Goal: Task Accomplishment & Management: Complete application form

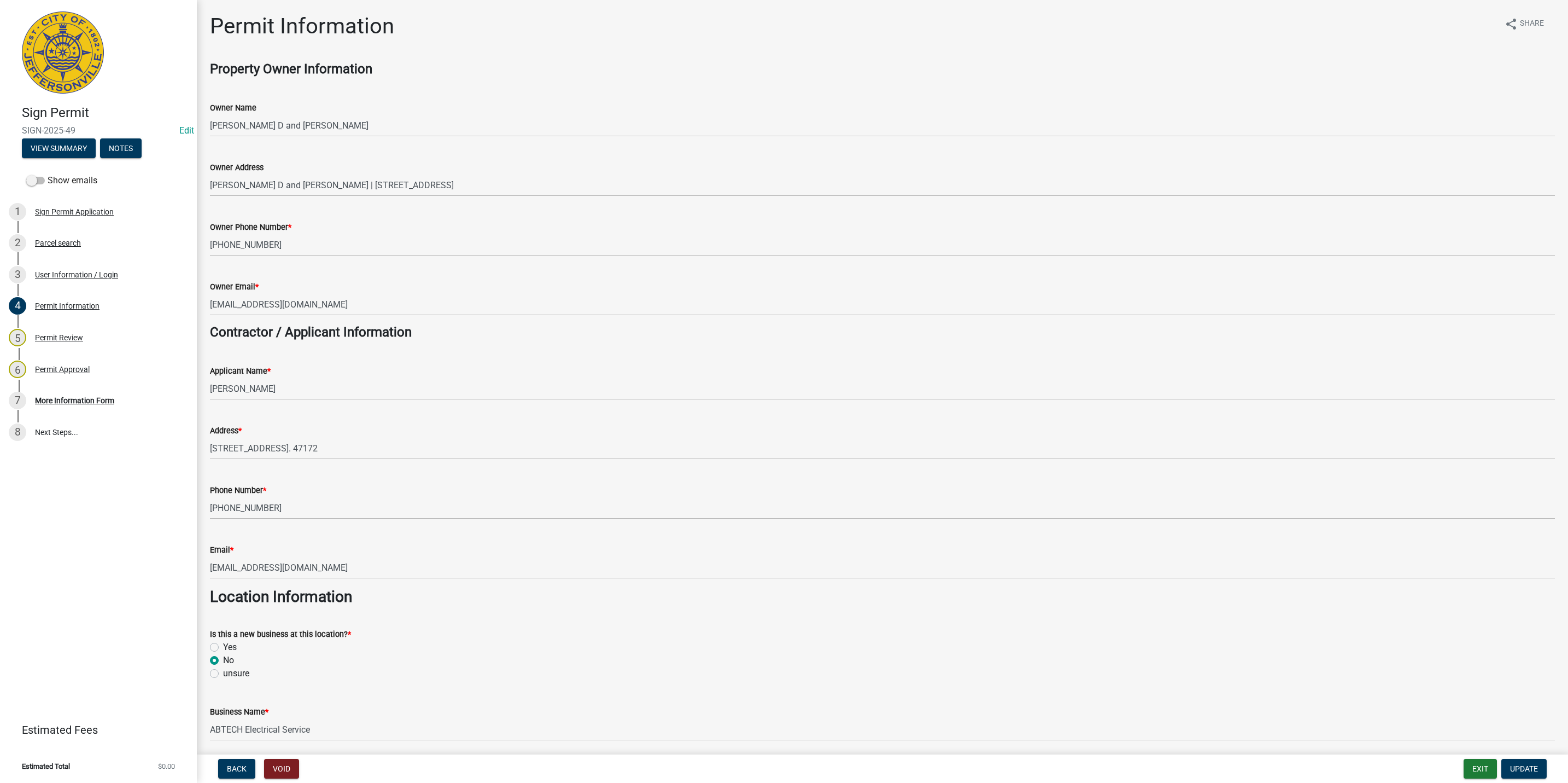
scroll to position [1559, 0]
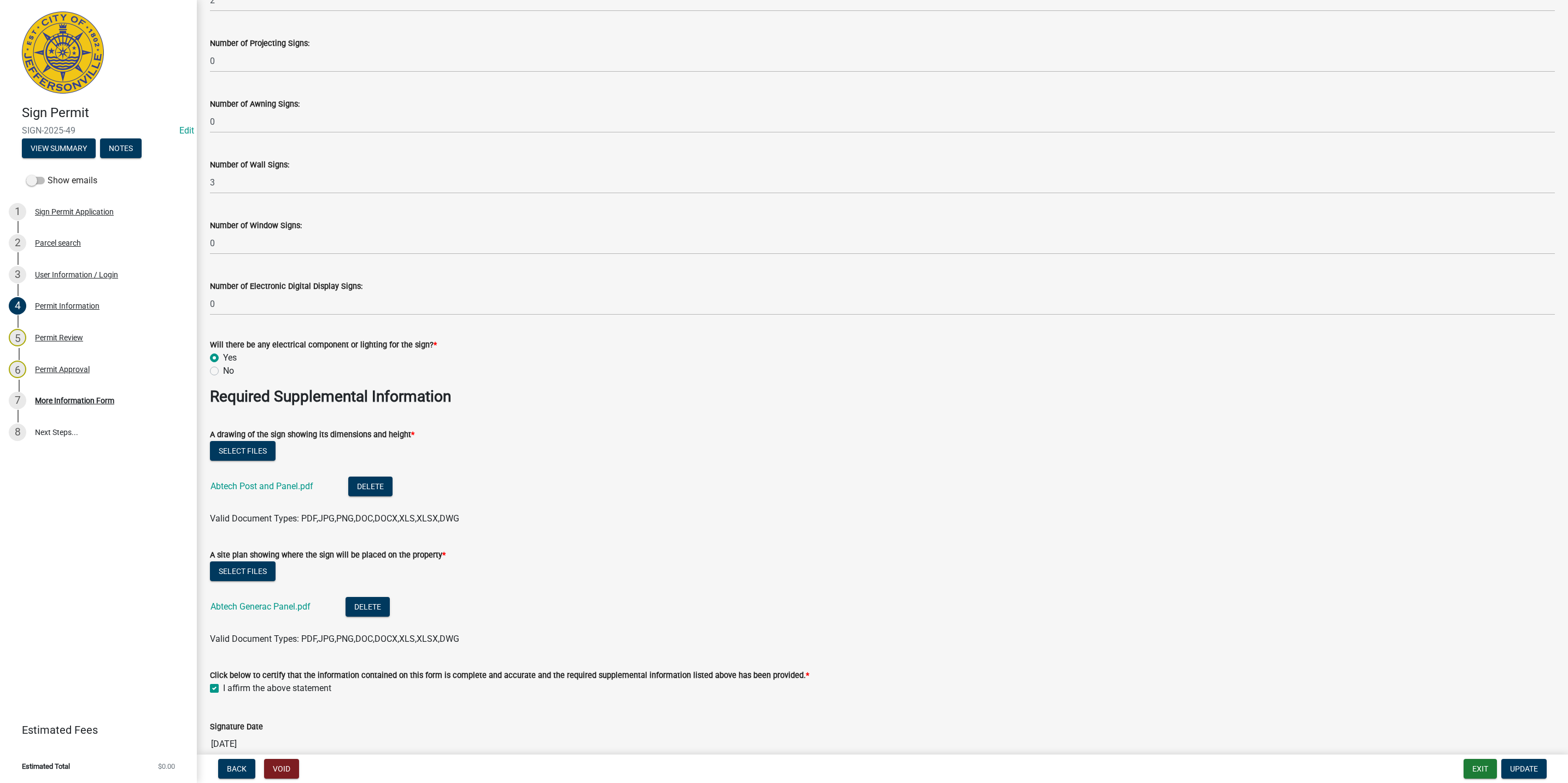
click at [1475, 757] on nav "Back Void Exit Update" at bounding box center [882, 768] width 1371 height 28
click at [1479, 765] on button "Exit" at bounding box center [1480, 768] width 34 height 20
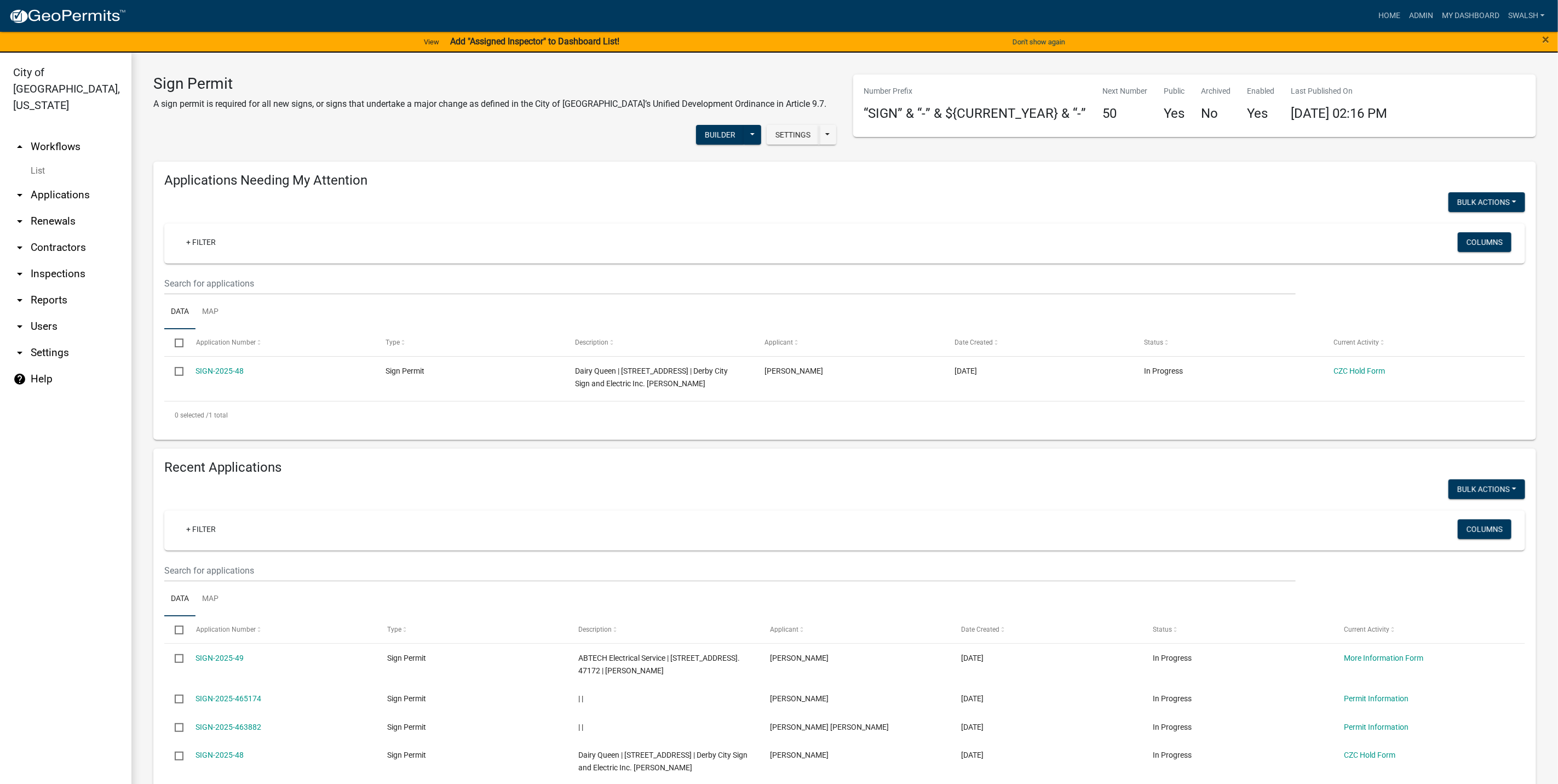
click at [48, 134] on link "arrow_drop_up Workflows" at bounding box center [65, 146] width 131 height 26
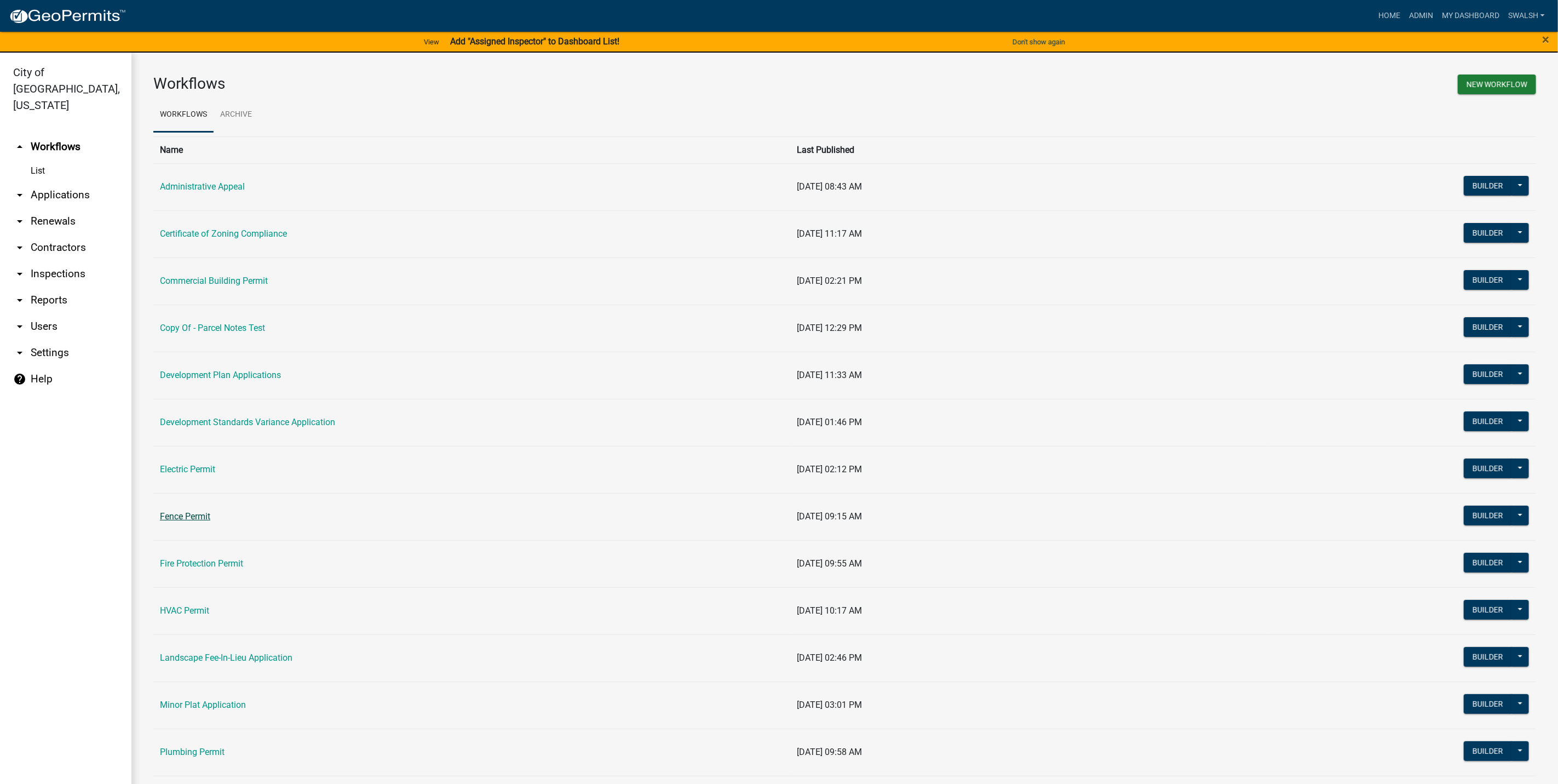
click at [203, 522] on link "Fence Permit" at bounding box center [185, 515] width 50 height 10
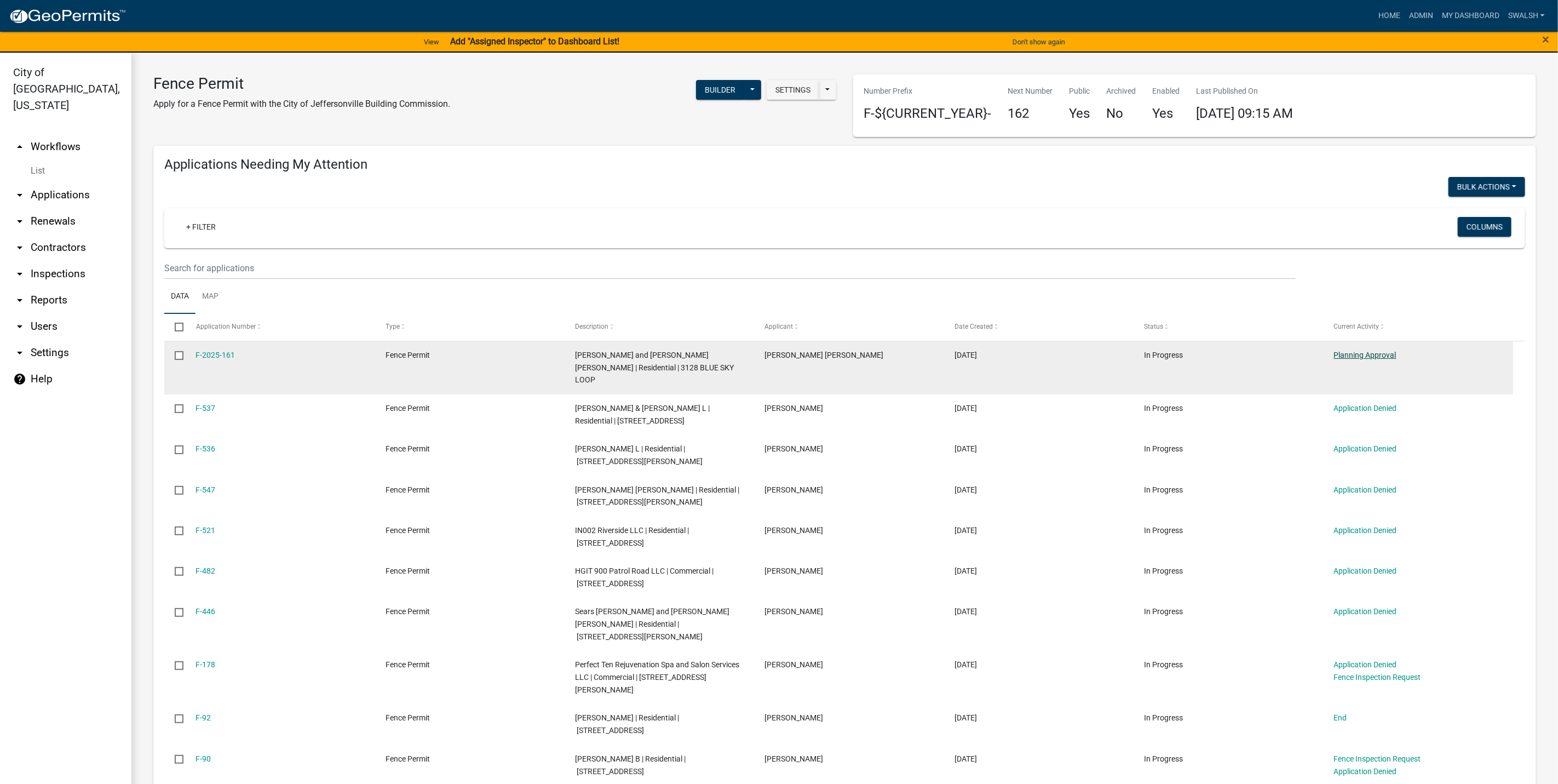
click at [1392, 359] on link "Planning Approval" at bounding box center [1365, 354] width 62 height 9
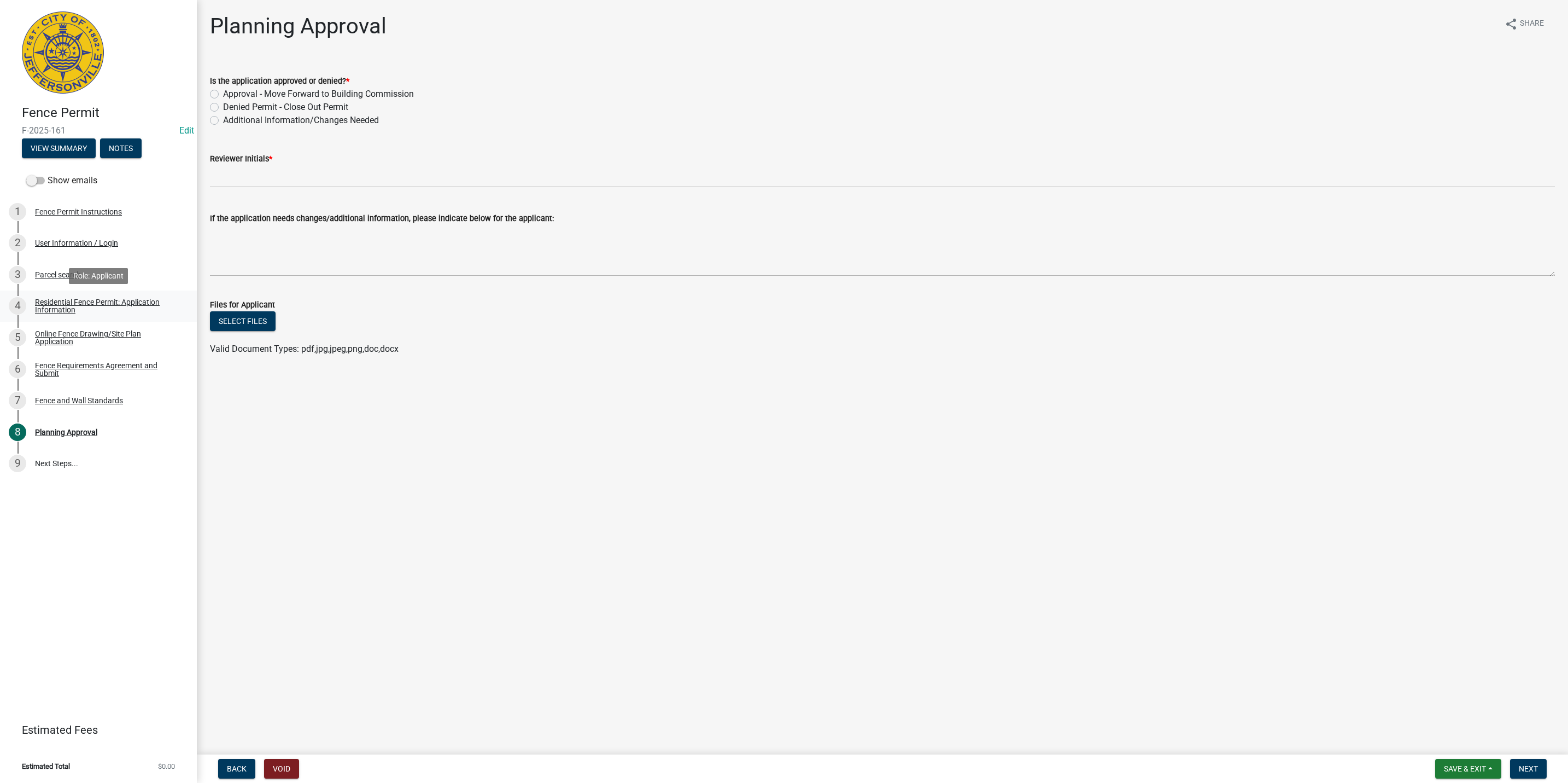
click at [64, 306] on div "Residential Fence Permit: Application Information" at bounding box center [107, 306] width 144 height 16
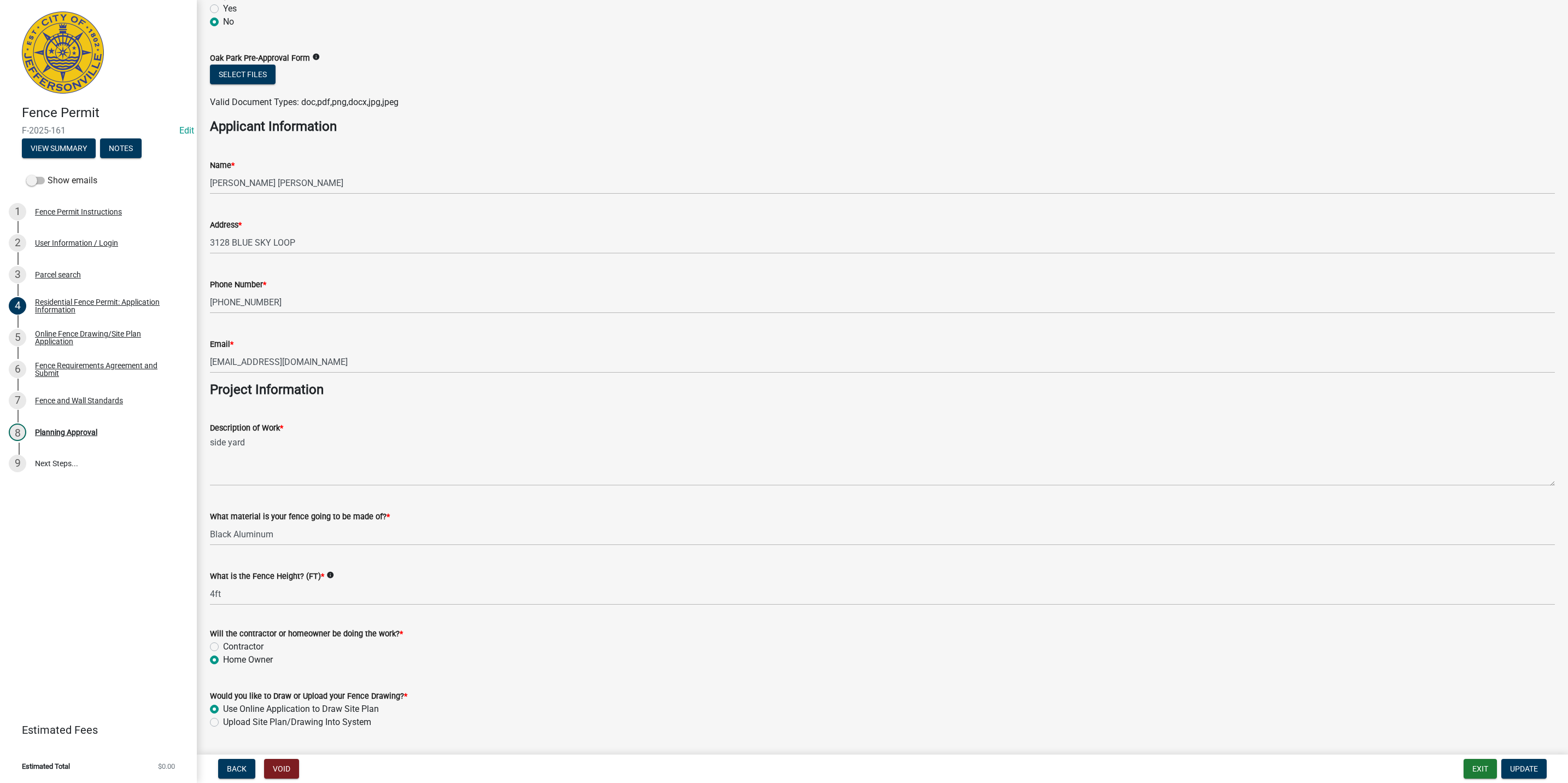
scroll to position [606, 0]
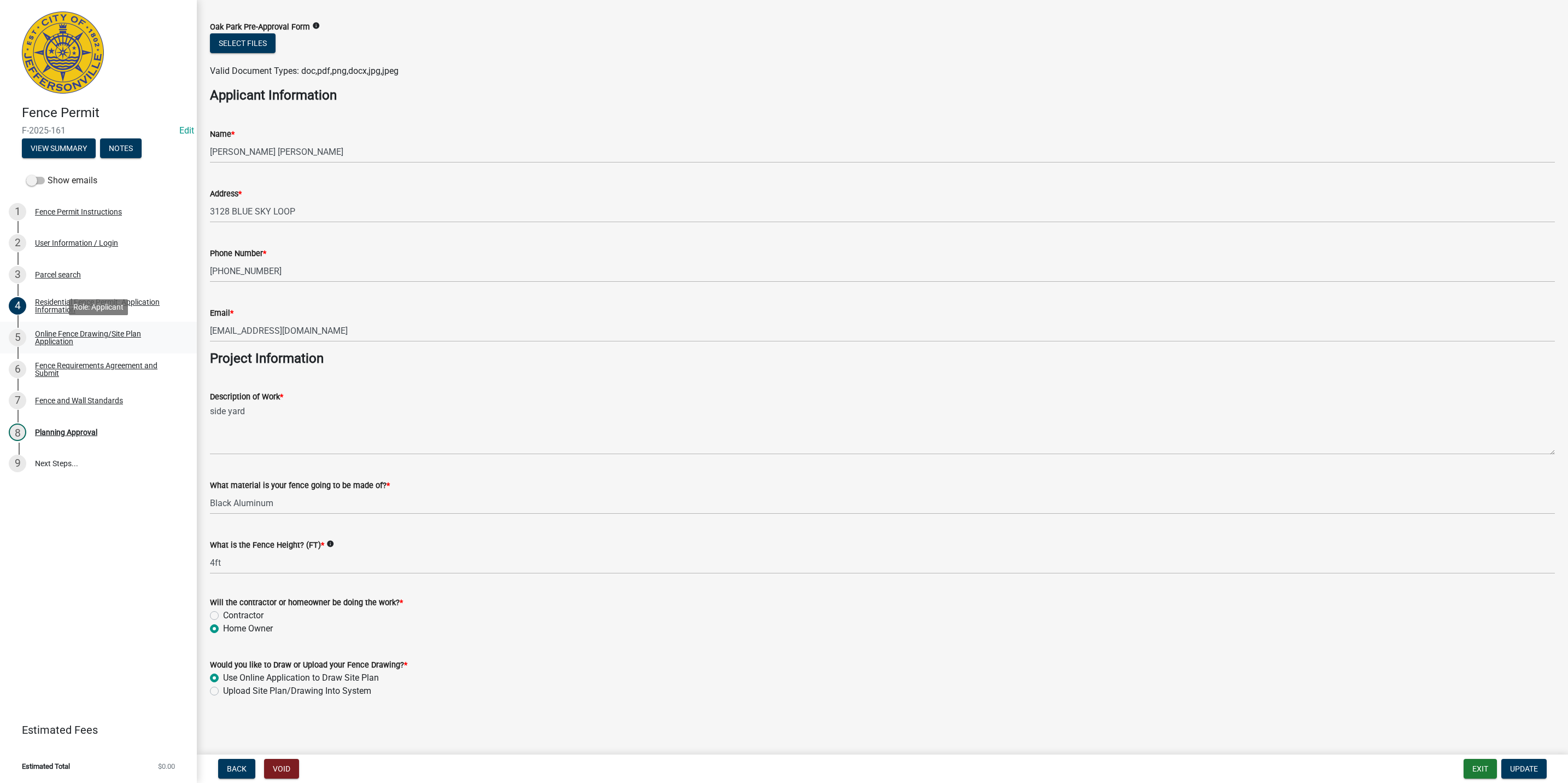
click at [78, 339] on div "Online Fence Drawing/Site Plan Application" at bounding box center [107, 337] width 144 height 16
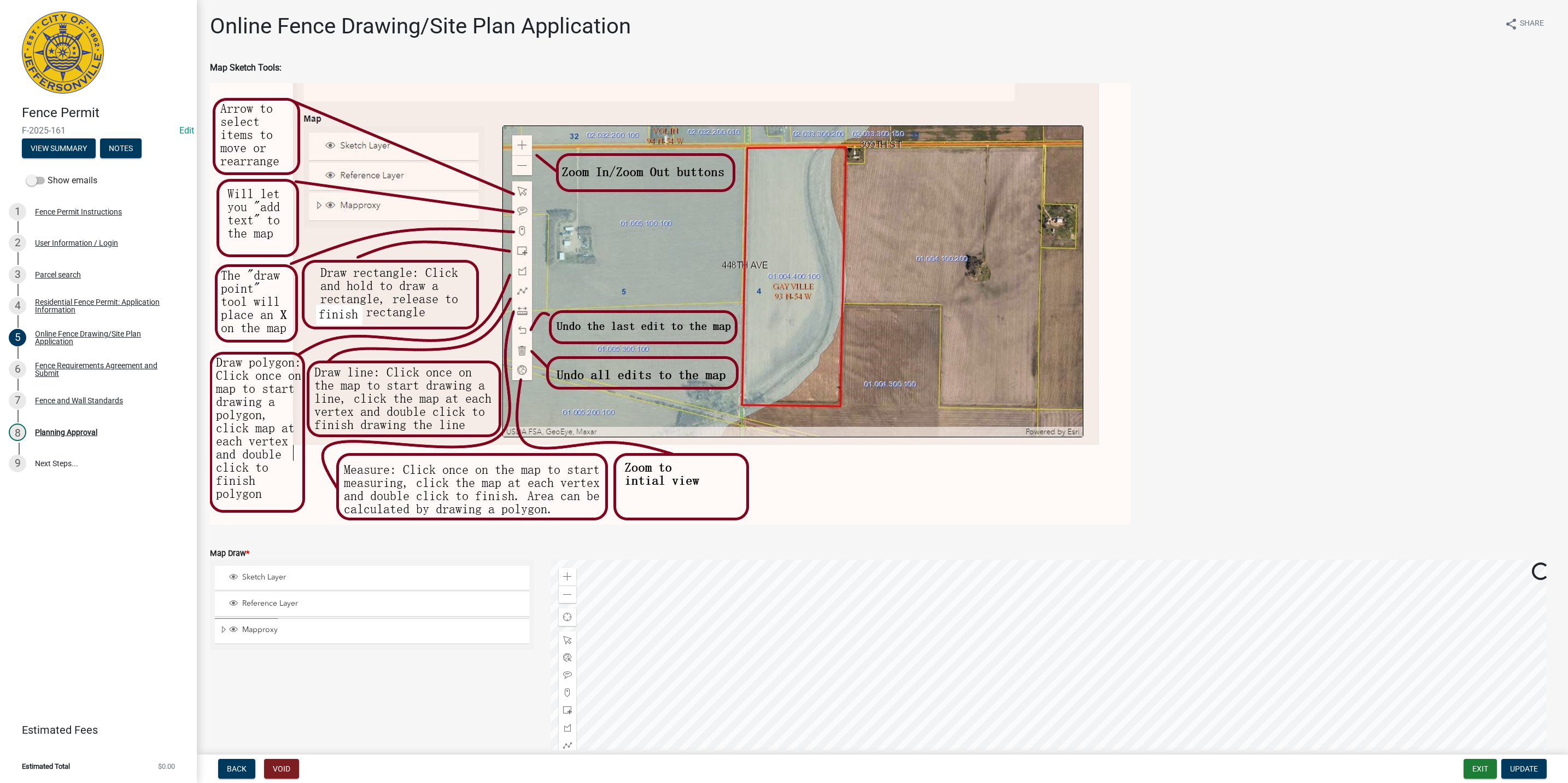
scroll to position [135, 0]
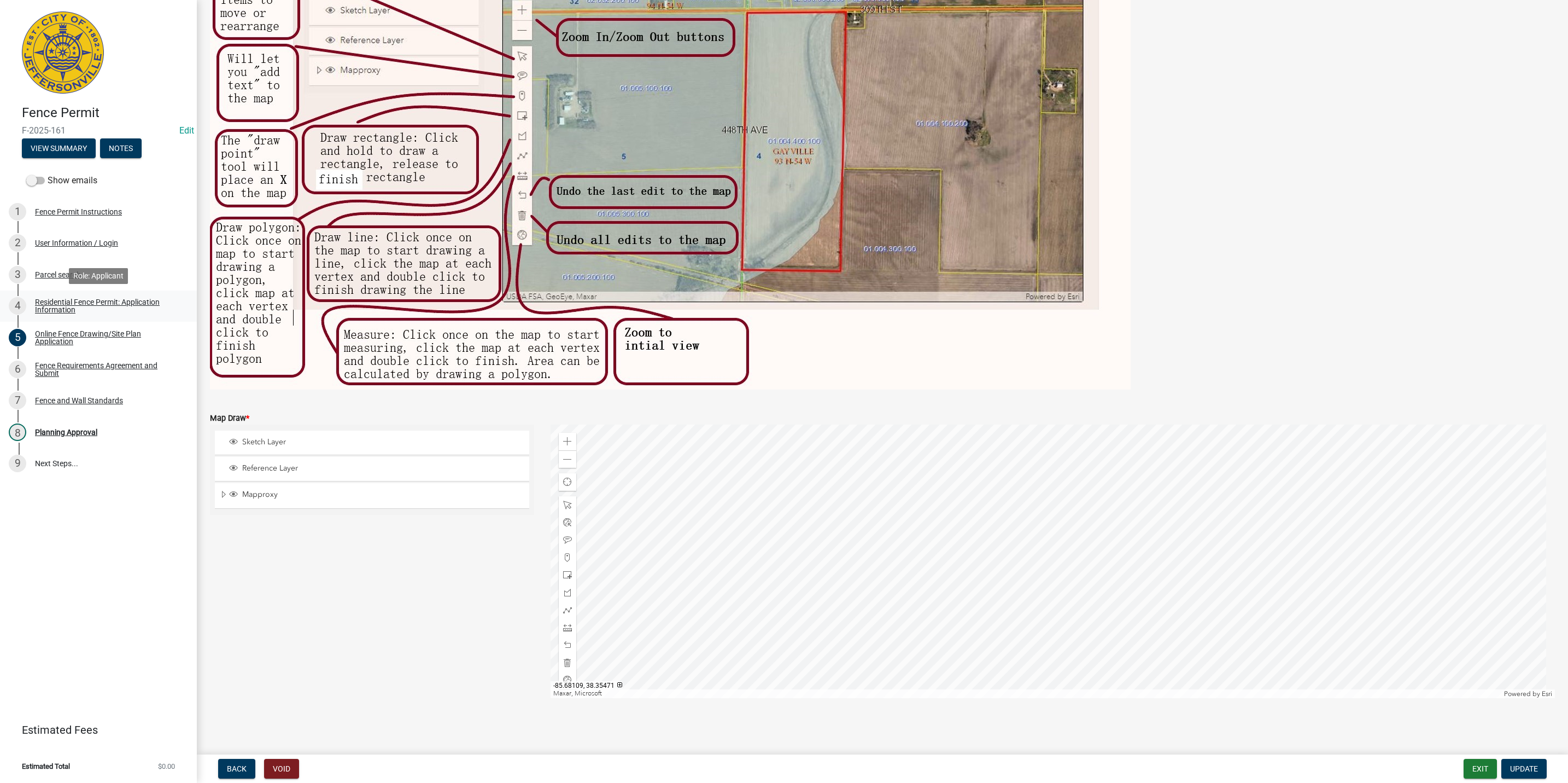
click at [111, 296] on link "4 Residential Fence Permit: Application Information" at bounding box center [98, 306] width 197 height 31
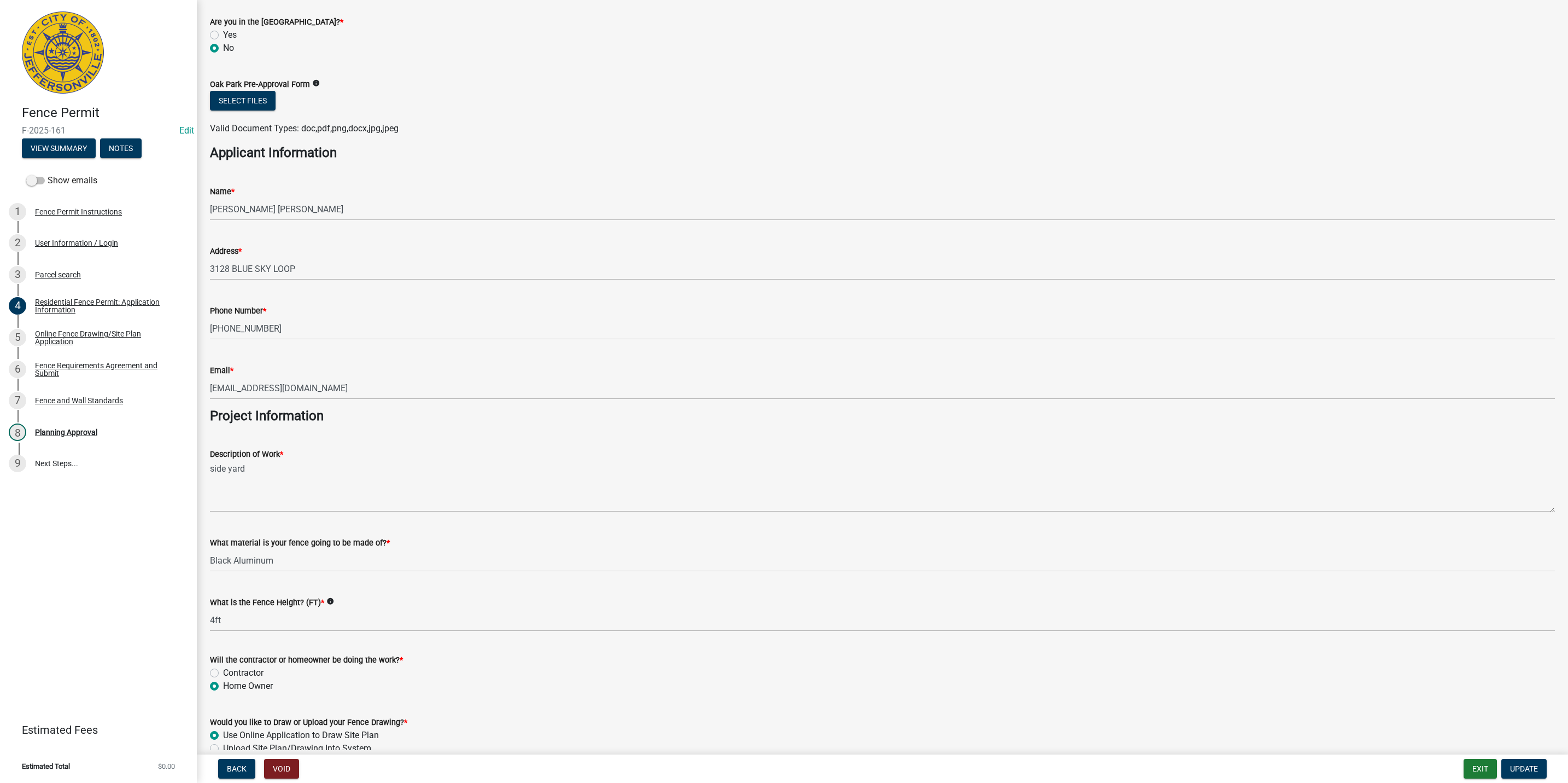
scroll to position [606, 0]
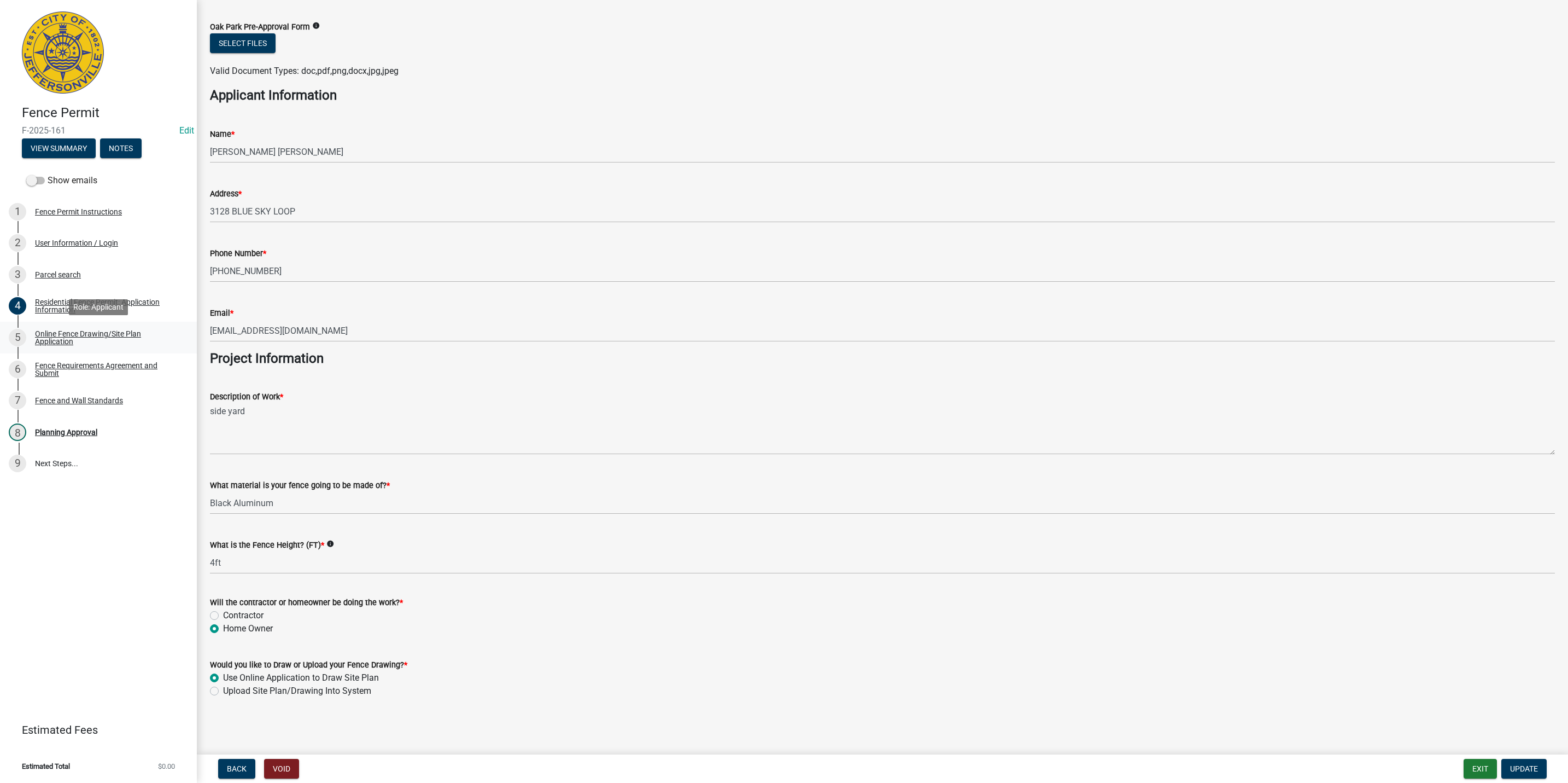
click at [53, 335] on div "Online Fence Drawing/Site Plan Application" at bounding box center [107, 337] width 144 height 16
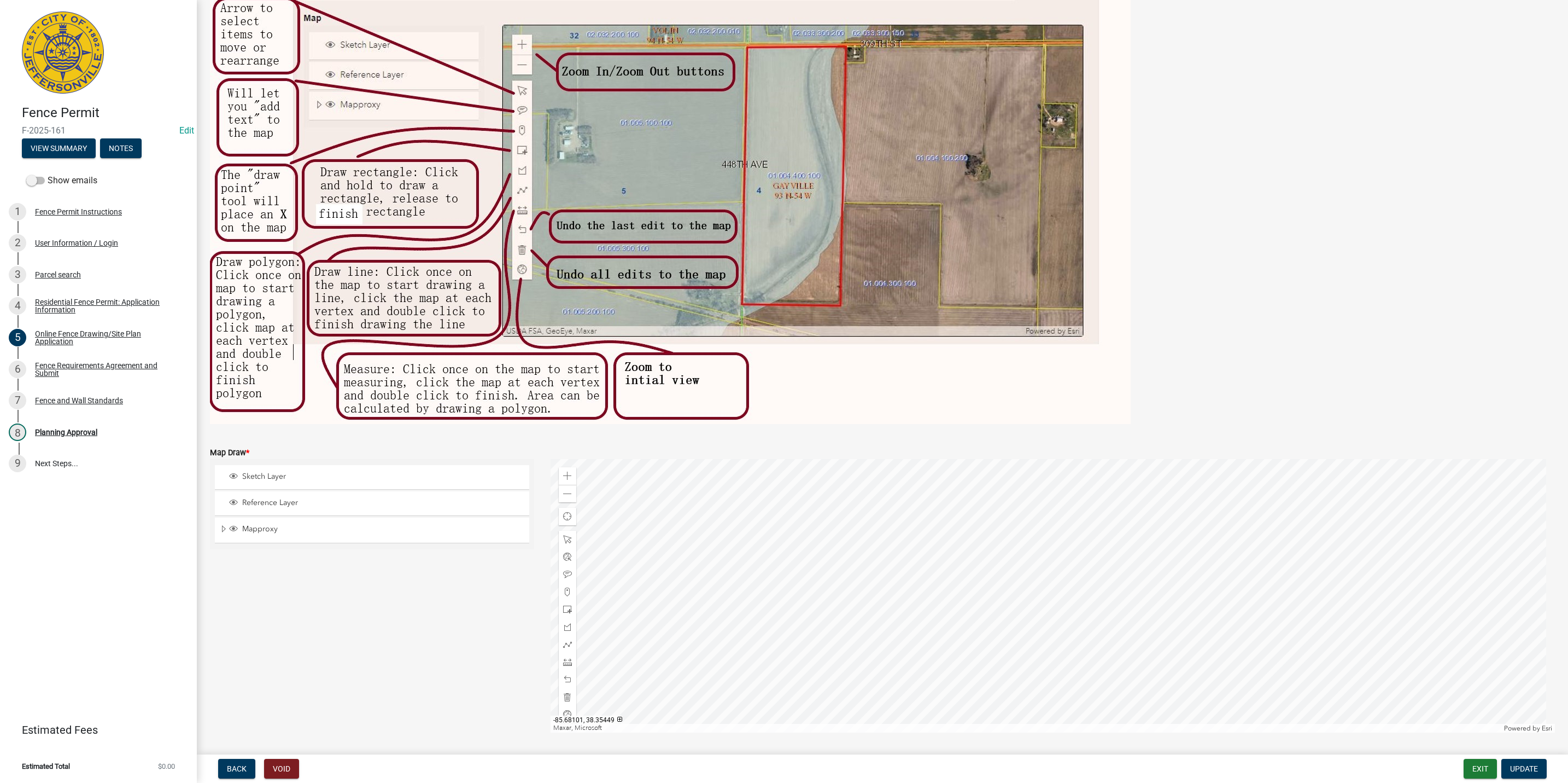
scroll to position [135, 0]
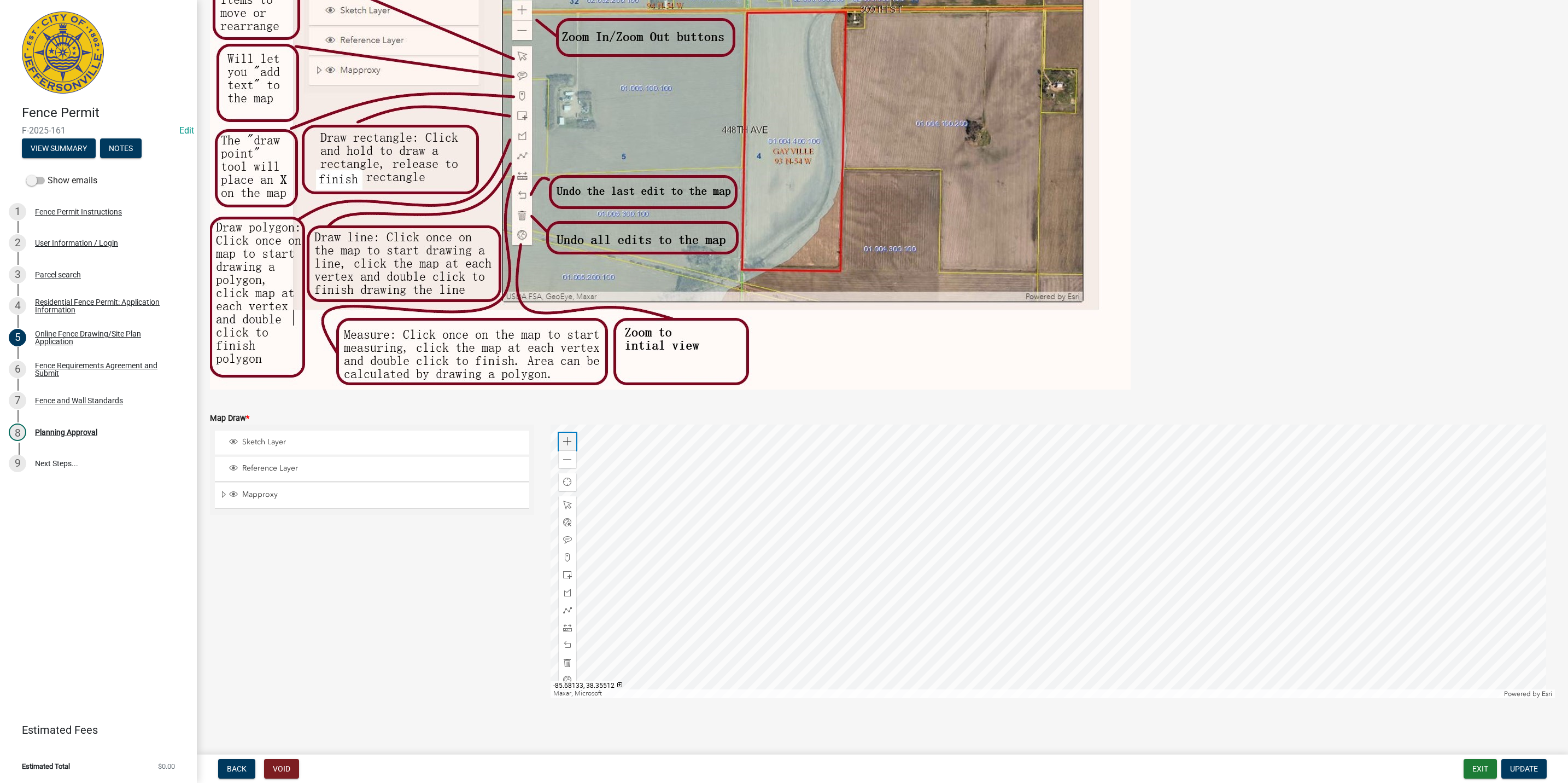
click at [563, 439] on span at bounding box center [567, 441] width 9 height 9
click at [1115, 494] on div at bounding box center [1053, 561] width 1005 height 274
click at [1172, 517] on div at bounding box center [1053, 561] width 1005 height 274
click at [1127, 658] on div at bounding box center [1053, 561] width 1005 height 274
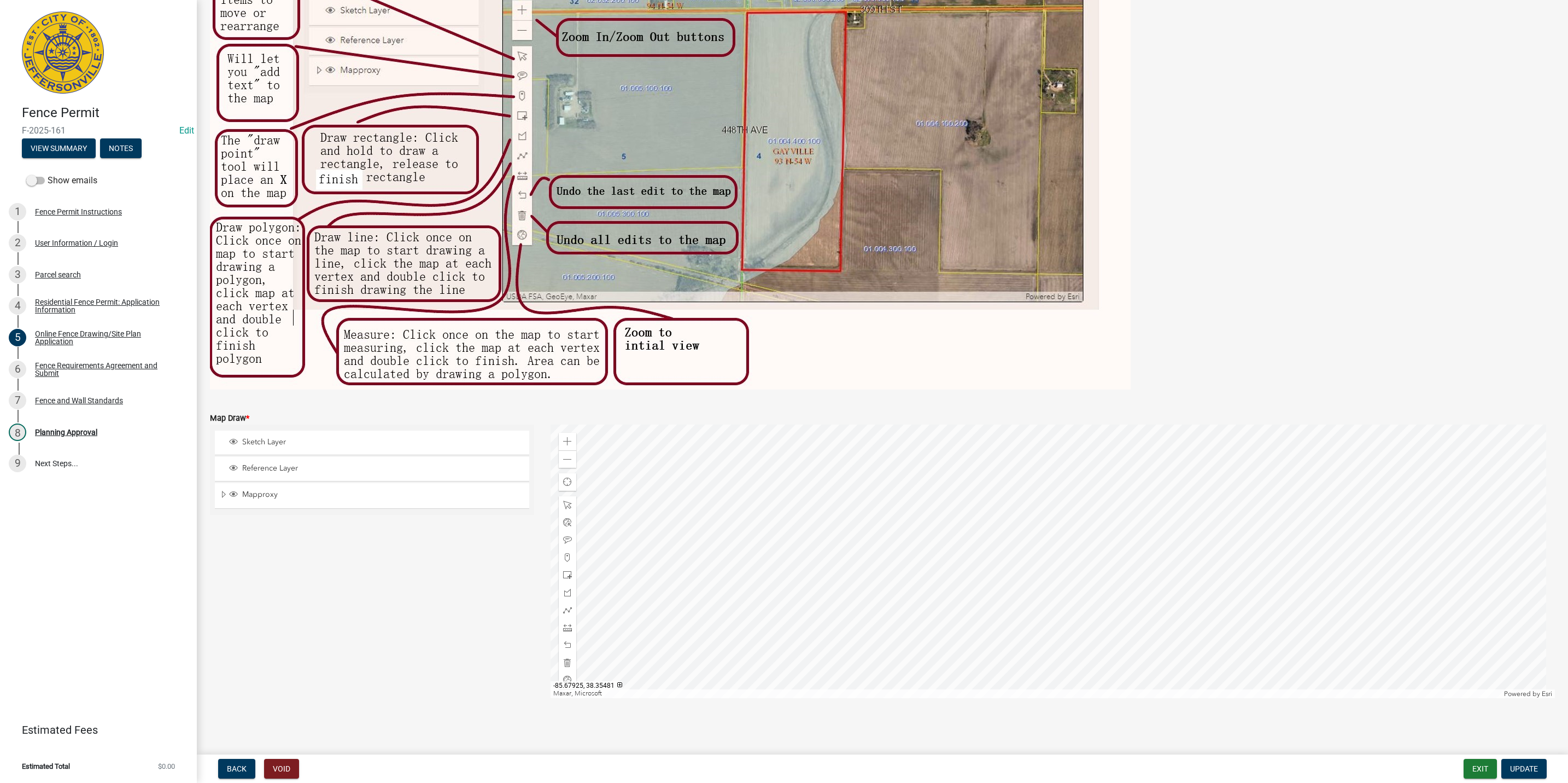
click at [894, 645] on div at bounding box center [1053, 561] width 1005 height 274
click at [983, 568] on div at bounding box center [1053, 561] width 1005 height 274
click at [938, 595] on div at bounding box center [1053, 561] width 1005 height 274
click at [565, 460] on span at bounding box center [567, 459] width 9 height 9
click at [571, 457] on div "Zoom out" at bounding box center [567, 459] width 17 height 17
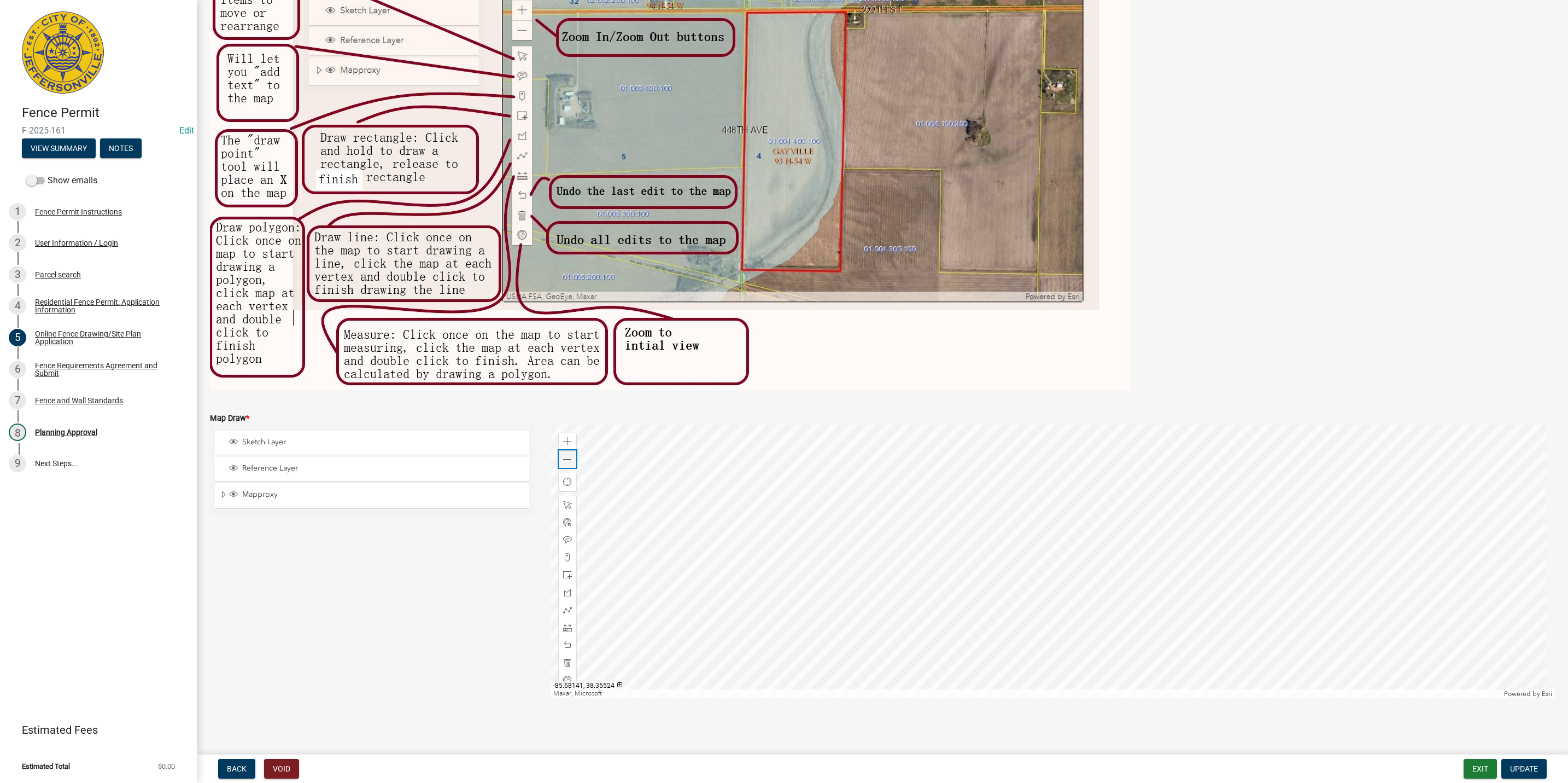
click at [565, 463] on span at bounding box center [567, 459] width 9 height 9
click at [1115, 557] on div at bounding box center [1053, 561] width 1005 height 274
click at [97, 439] on div "8 Planning Approval" at bounding box center [93, 432] width 170 height 17
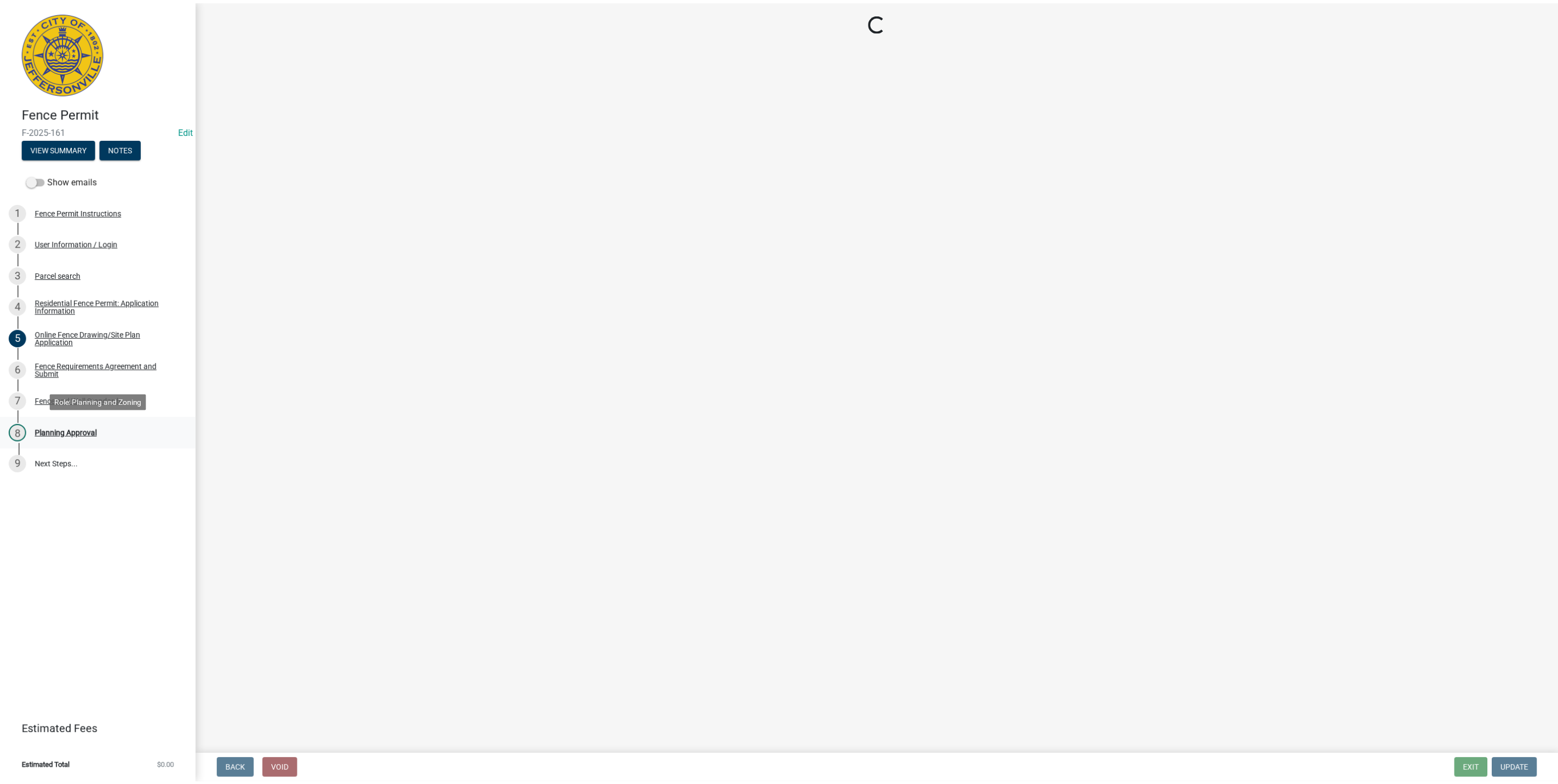
scroll to position [0, 0]
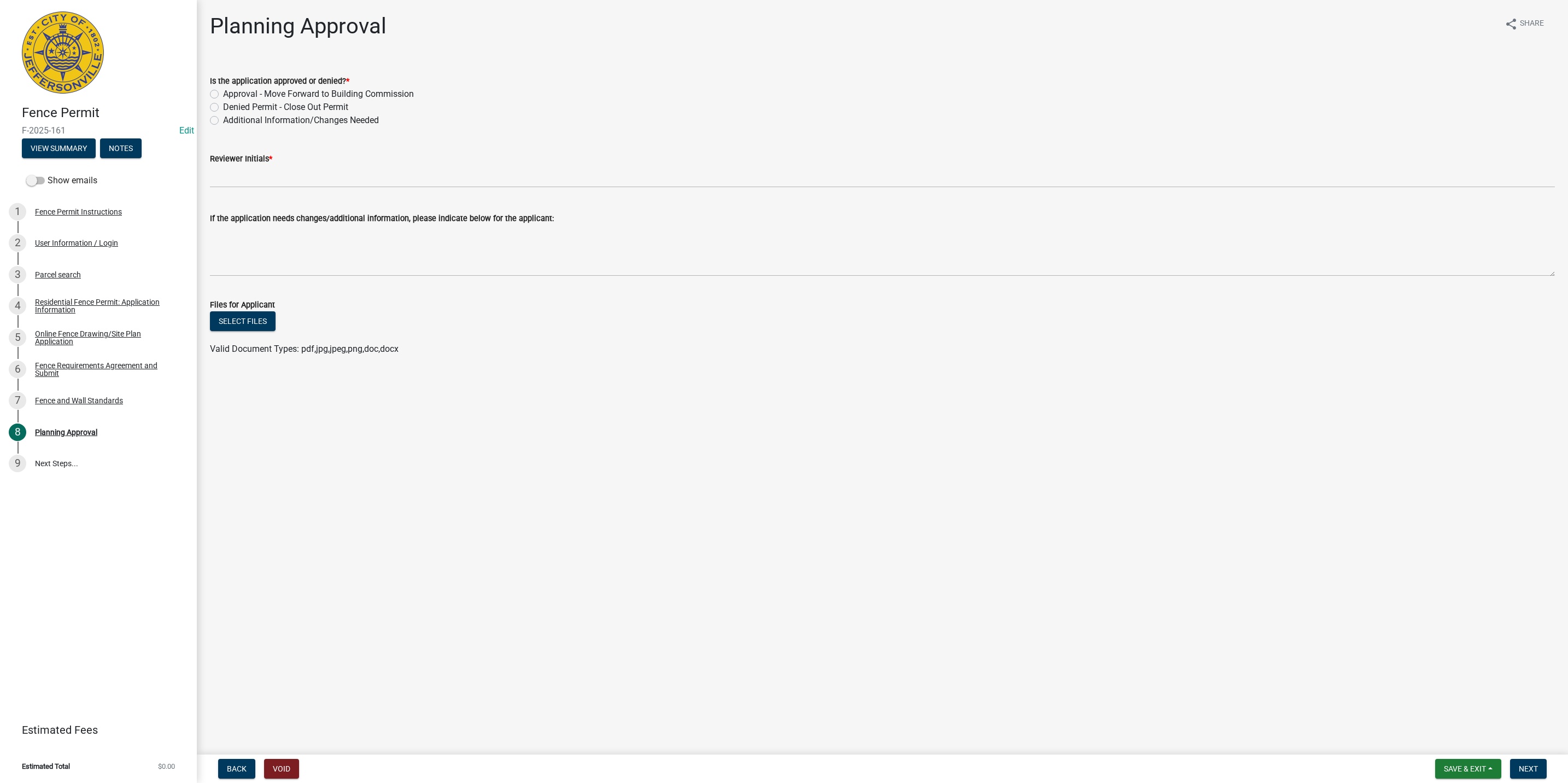
click at [276, 88] on label "Approval - Move Forward to Building Commission" at bounding box center [318, 94] width 191 height 13
click at [230, 88] on input "Approval - Move Forward to Building Commission" at bounding box center [226, 91] width 7 height 7
radio input "true"
click at [291, 197] on div "If the application needs changes/additional information, please indicate below …" at bounding box center [882, 236] width 1345 height 80
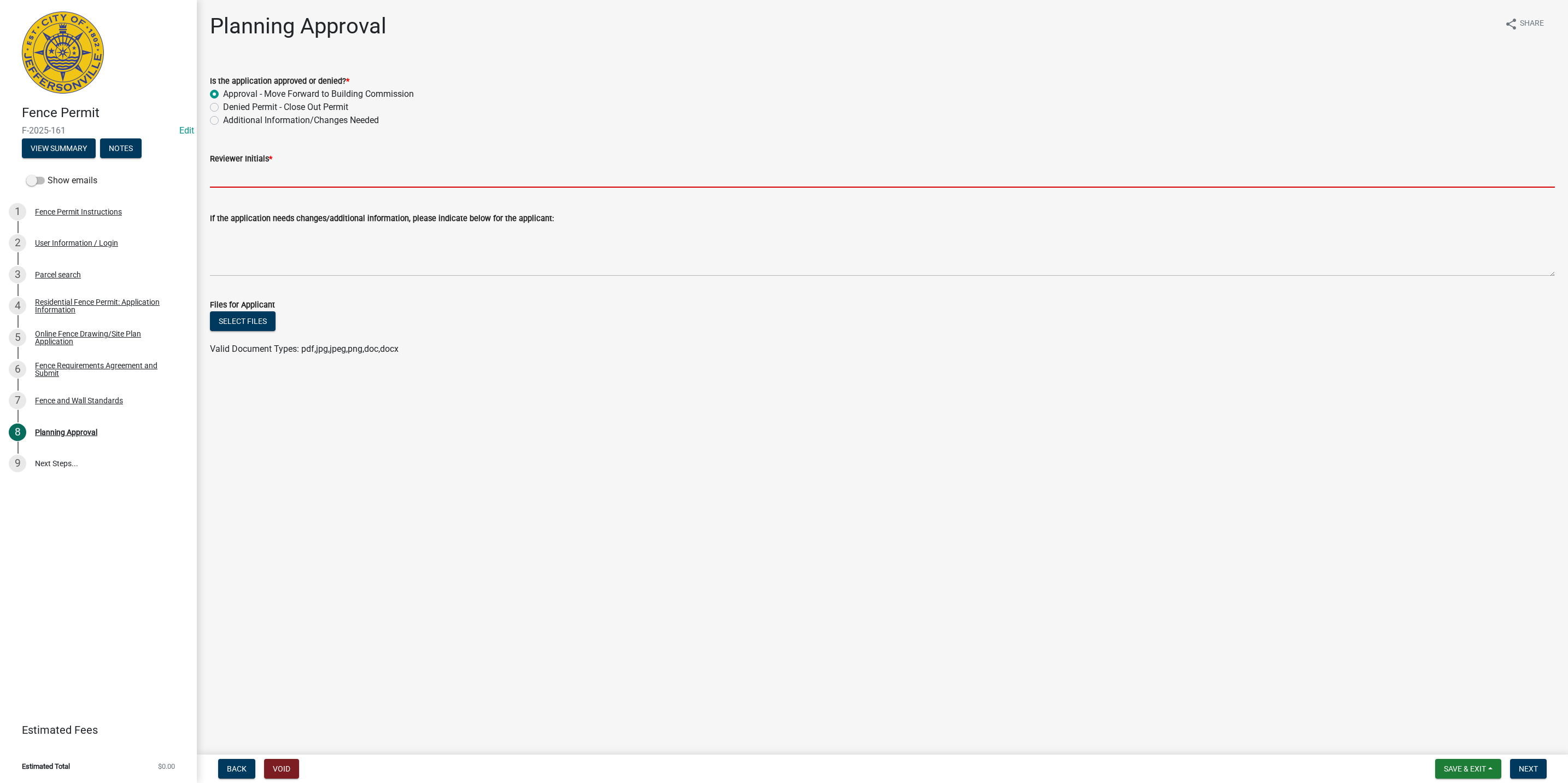
click at [289, 176] on input "Reviewer Initials *" at bounding box center [882, 177] width 1345 height 23
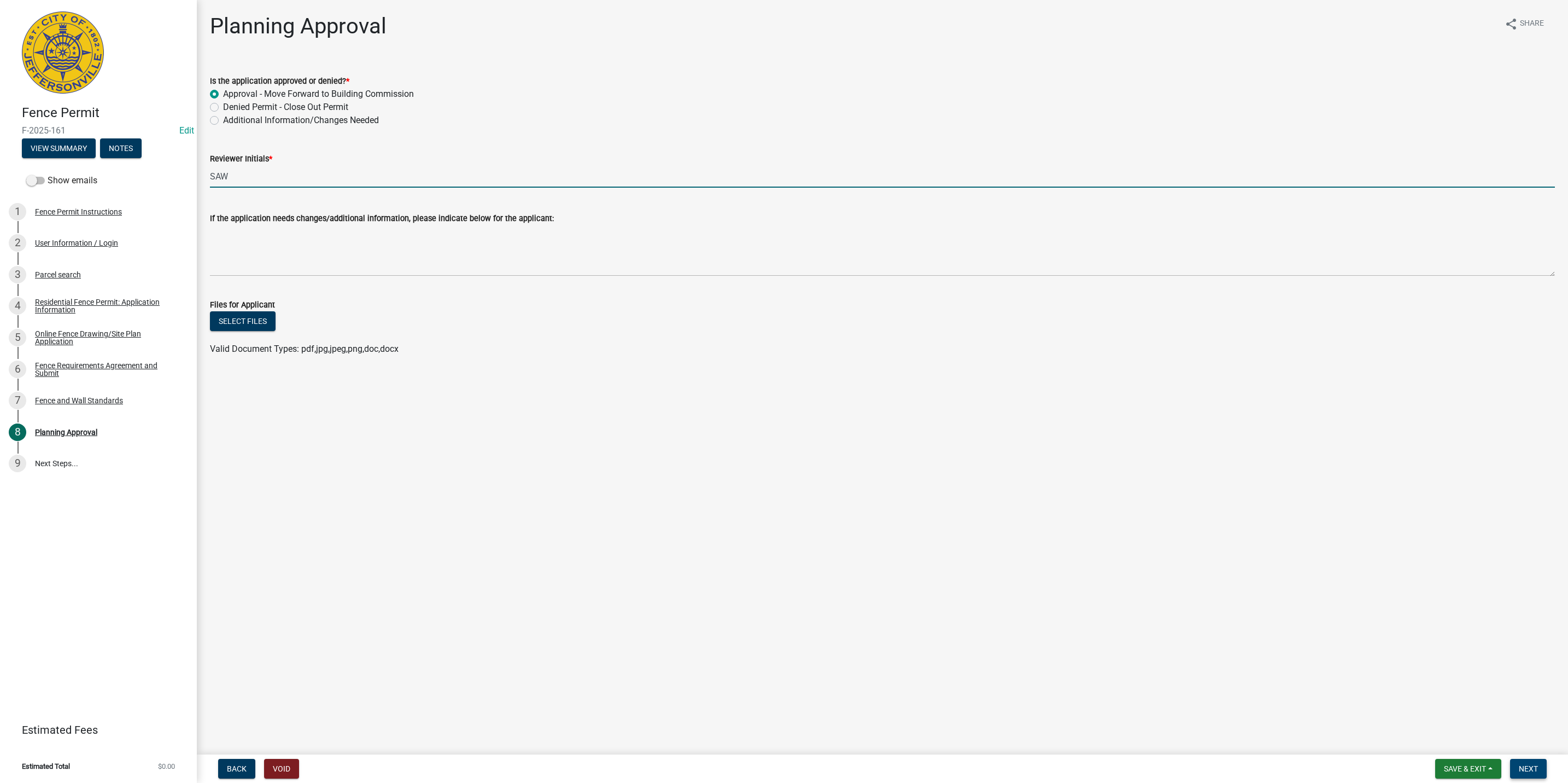
type input "SAW"
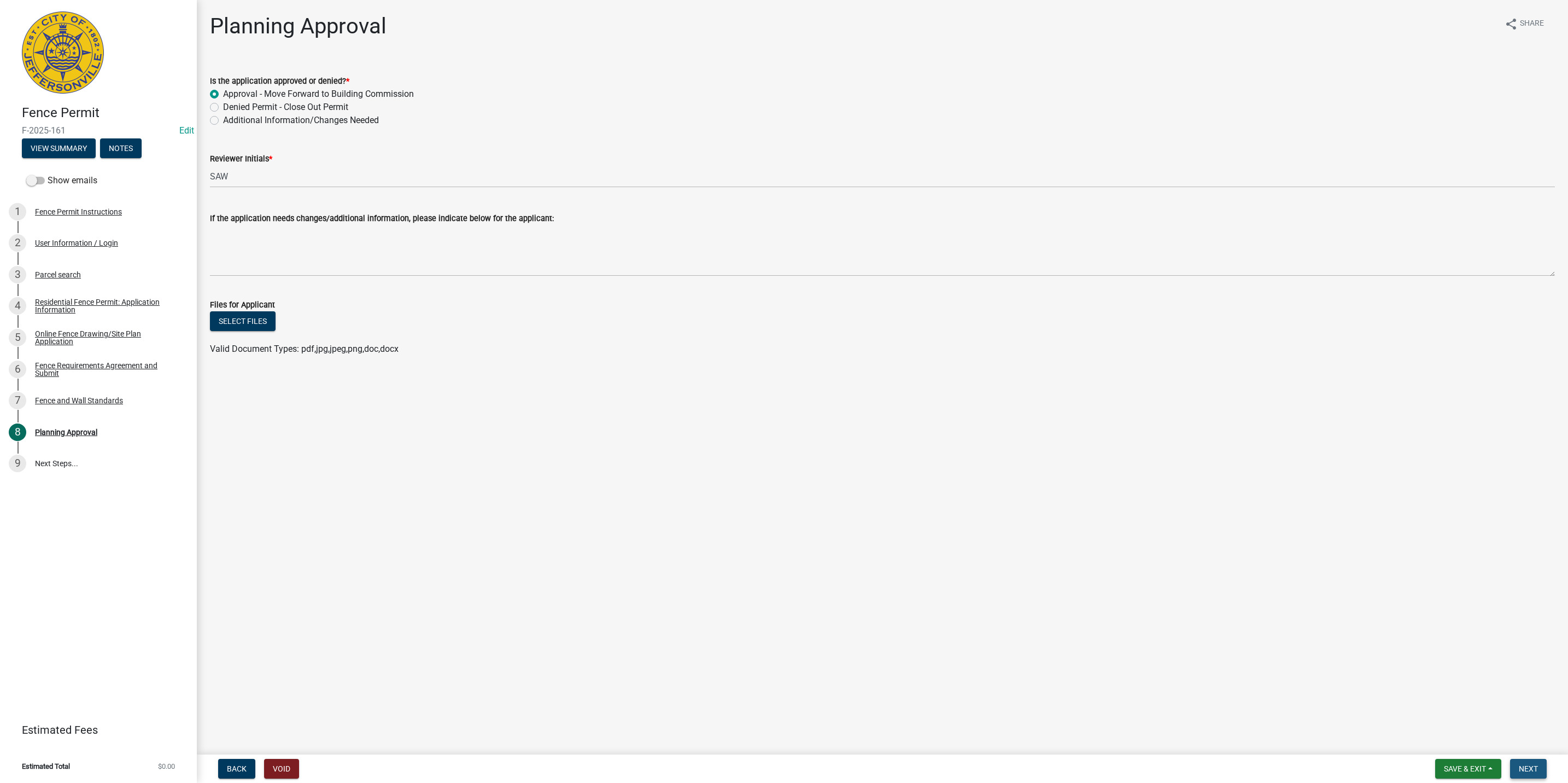
click at [1533, 770] on span "Next" at bounding box center [1529, 768] width 19 height 9
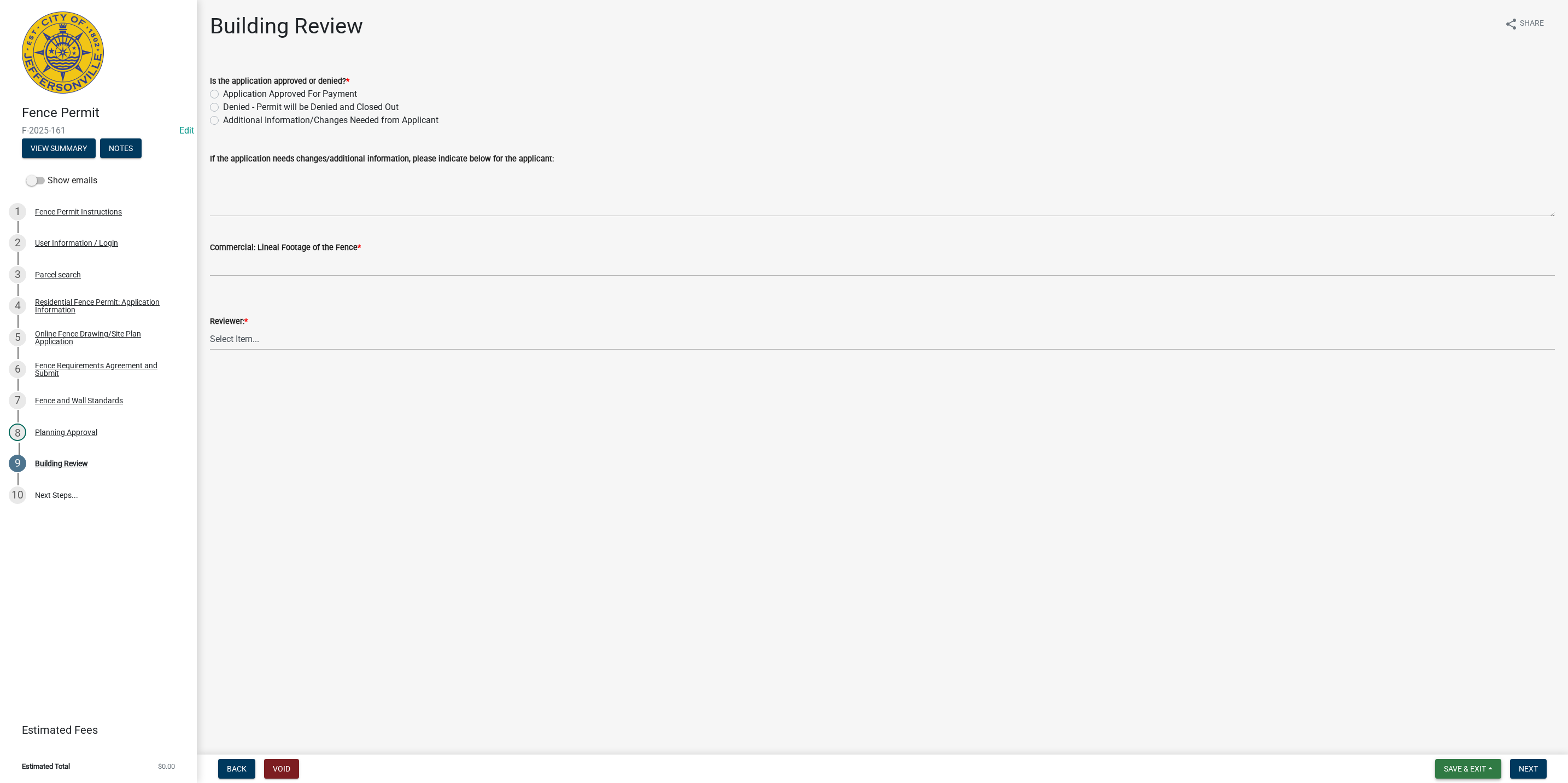
click at [1472, 771] on span "Save & Exit" at bounding box center [1465, 768] width 42 height 9
click at [1474, 745] on button "Save & Exit" at bounding box center [1458, 740] width 88 height 26
